Goal: Task Accomplishment & Management: Manage account settings

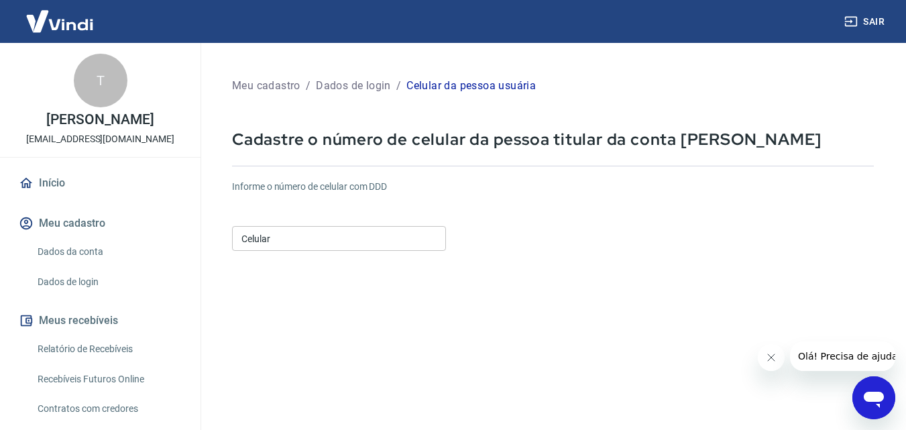
click at [306, 250] on input "Celular" at bounding box center [339, 238] width 214 height 25
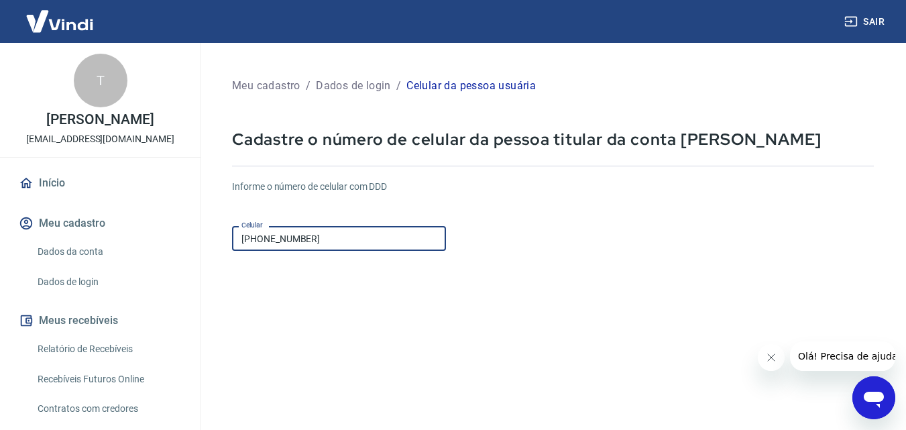
type input "[PHONE_NUMBER]"
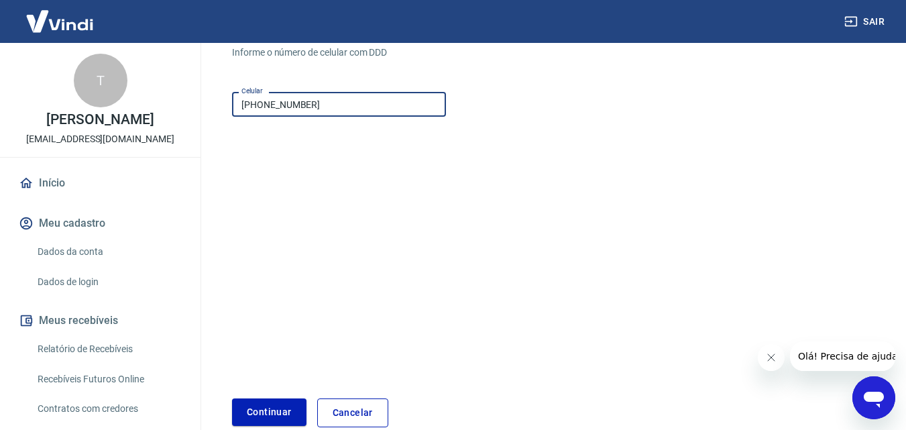
scroll to position [201, 0]
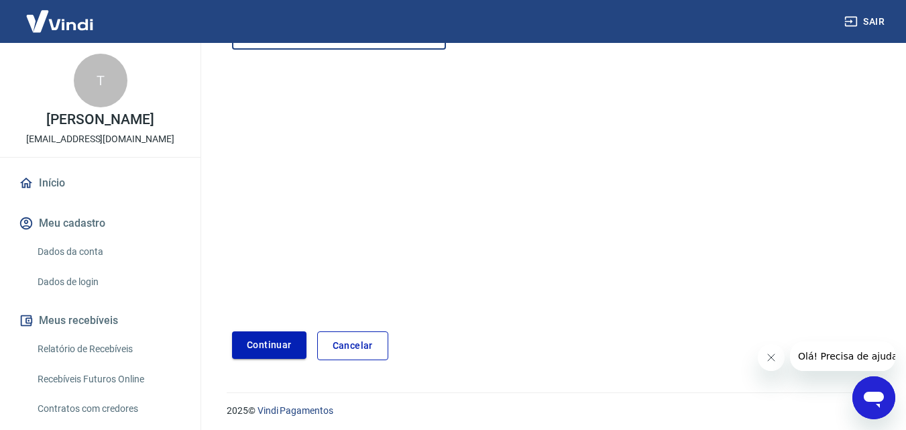
click at [285, 338] on button "Continuar" at bounding box center [269, 345] width 74 height 28
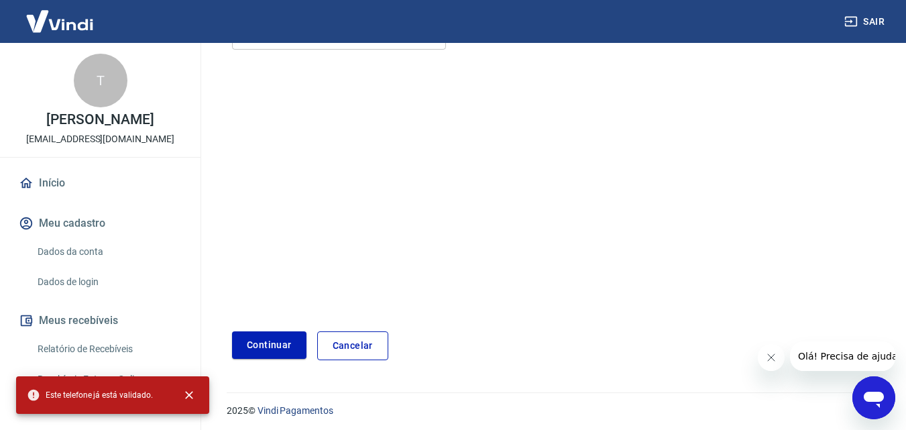
scroll to position [0, 0]
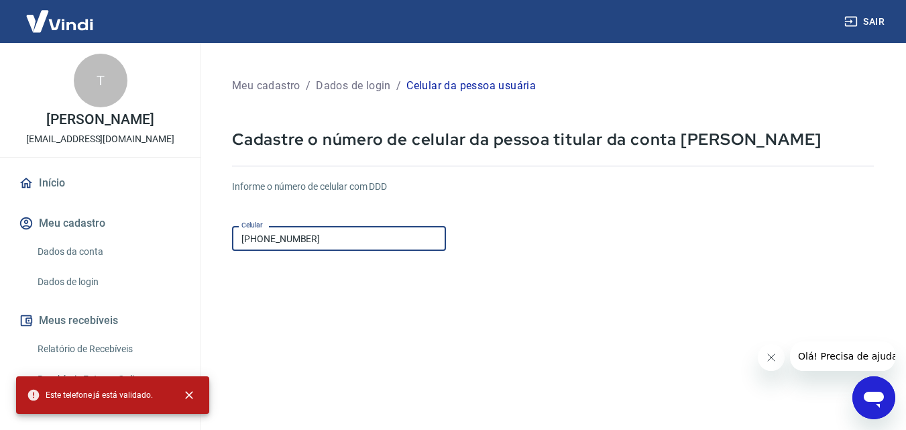
drag, startPoint x: 321, startPoint y: 248, endPoint x: 250, endPoint y: 225, distance: 75.3
click at [264, 229] on input "[PHONE_NUMBER]" at bounding box center [339, 238] width 214 height 25
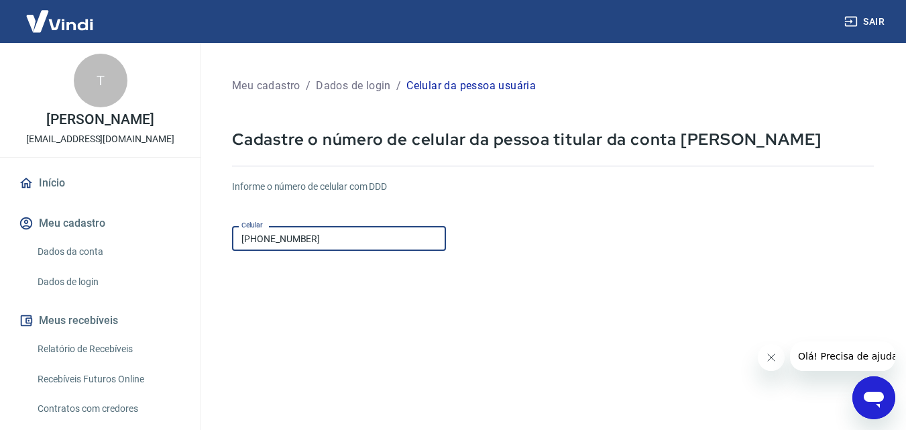
click at [196, 195] on div "Sair T THAIS [PERSON_NAME] [EMAIL_ADDRESS][DOMAIN_NAME] Início Meu cadastro Dad…" at bounding box center [453, 215] width 906 height 430
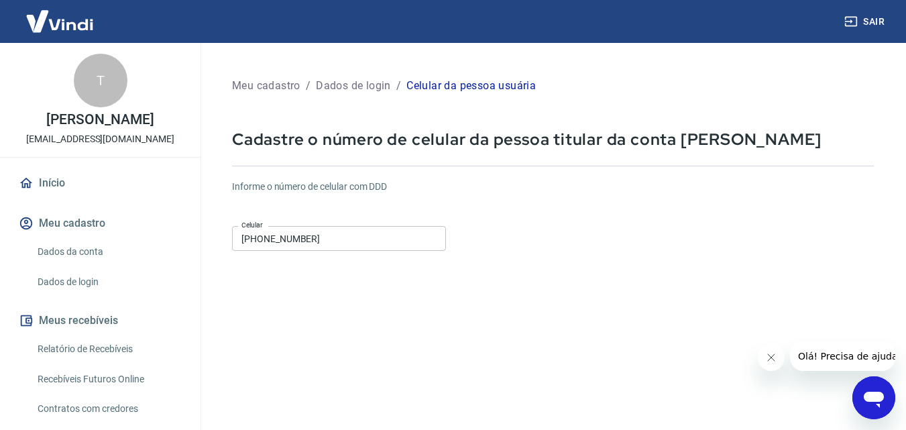
click at [417, 324] on form "Informe o número de celular com DDD Celular [PHONE_NUMBER] Celular Continuar Ca…" at bounding box center [553, 365] width 642 height 392
